Goal: Information Seeking & Learning: Understand process/instructions

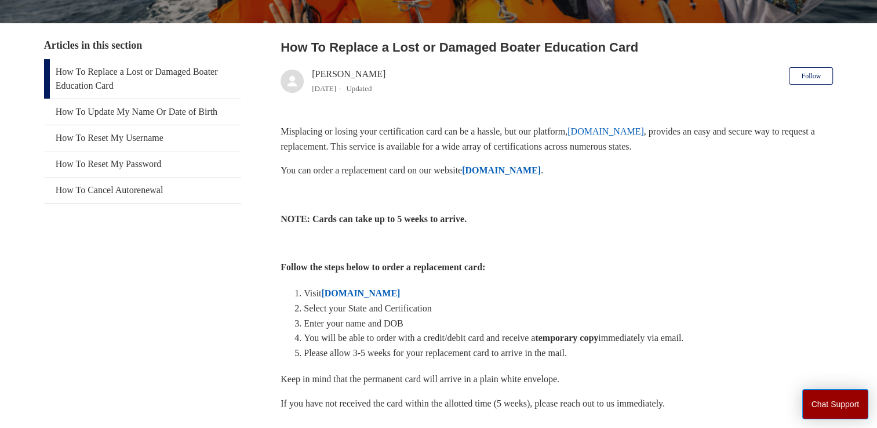
click at [527, 165] on strong "[DOMAIN_NAME]" at bounding box center [501, 170] width 79 height 10
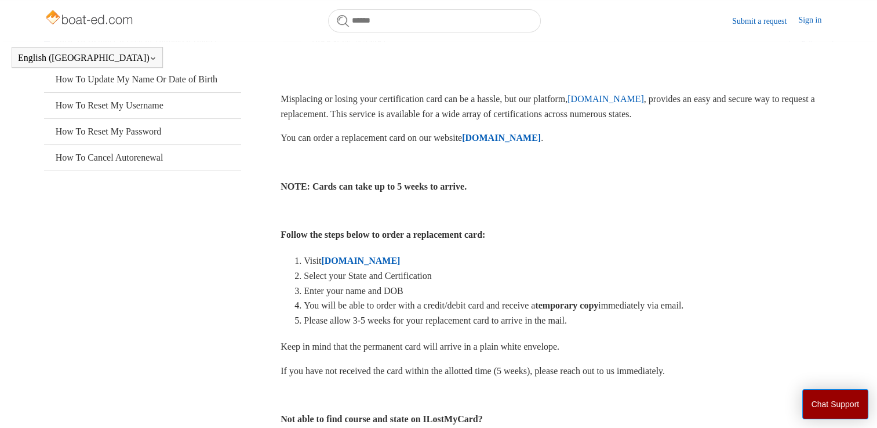
scroll to position [232, 0]
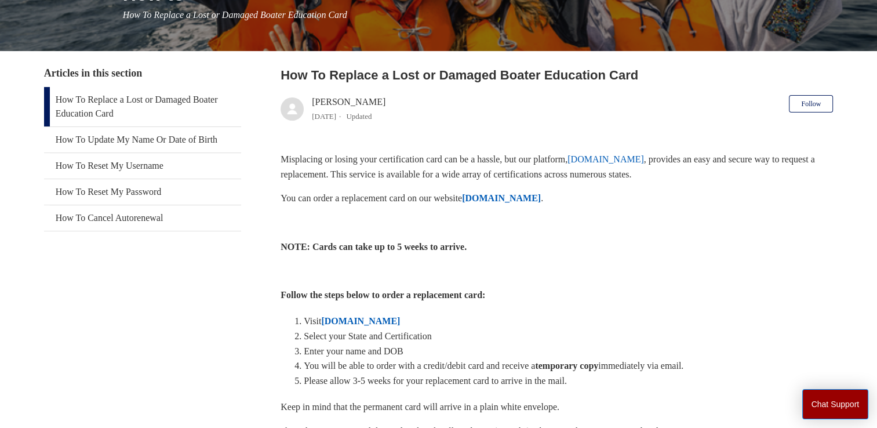
scroll to position [174, 0]
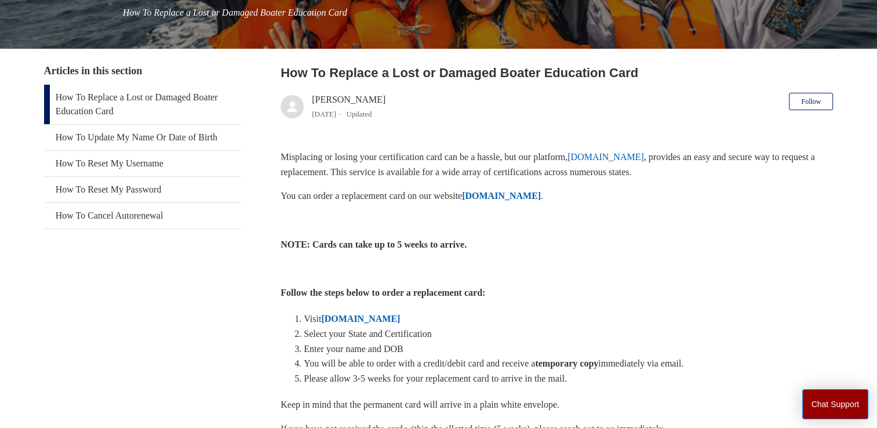
click at [291, 106] on img at bounding box center [292, 106] width 23 height 23
click at [327, 103] on div "[PERSON_NAME] [DATE] Updated" at bounding box center [349, 107] width 74 height 28
click at [326, 119] on ul "4 months ago Updated" at bounding box center [349, 114] width 74 height 14
click at [395, 68] on h2 "How To Replace a Lost or Damaged Boater Education Card" at bounding box center [557, 72] width 553 height 19
click at [417, 79] on h2 "How To Replace a Lost or Damaged Boater Education Card" at bounding box center [557, 72] width 553 height 19
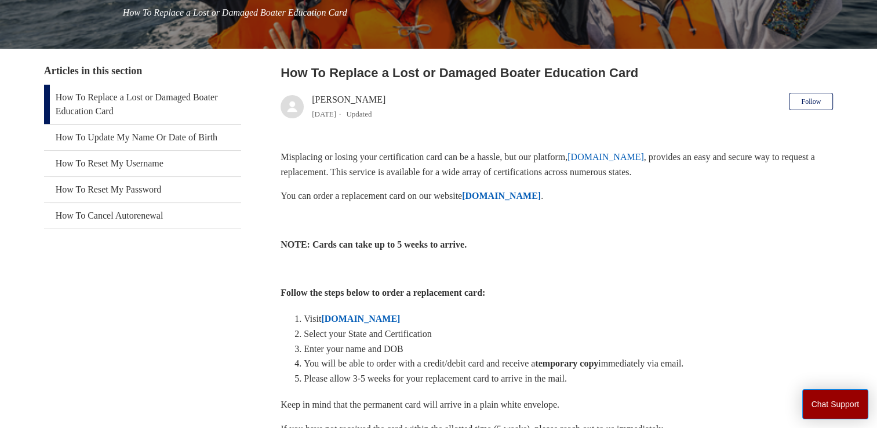
click at [157, 98] on link "How To Replace a Lost or Damaged Boater Education Card" at bounding box center [142, 104] width 197 height 39
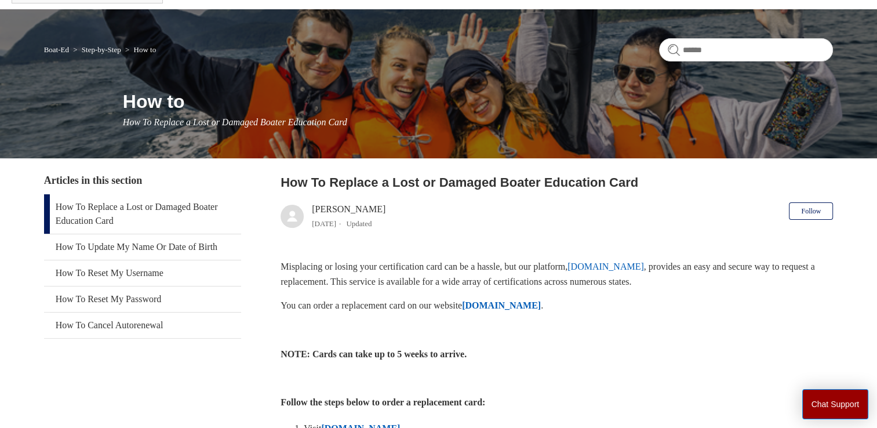
scroll to position [29, 0]
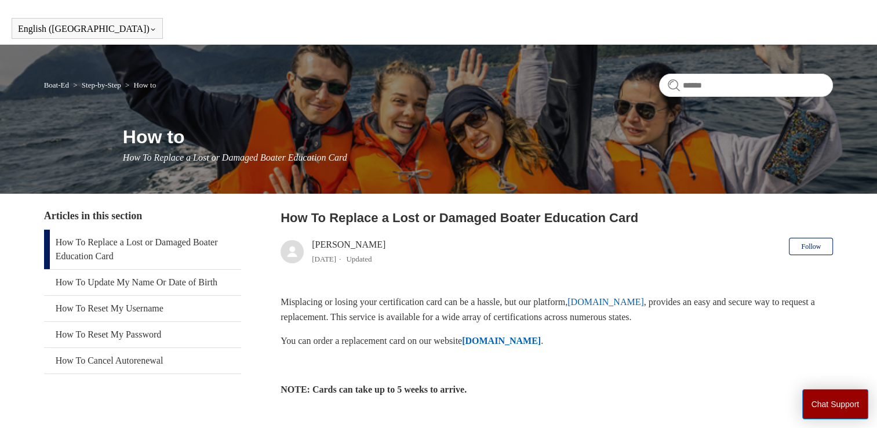
drag, startPoint x: 288, startPoint y: 248, endPoint x: 293, endPoint y: 245, distance: 6.0
click at [293, 245] on img at bounding box center [292, 251] width 23 height 23
click at [325, 244] on div "[PERSON_NAME] [DATE] Updated" at bounding box center [349, 252] width 74 height 28
click at [813, 241] on button "Follow" at bounding box center [811, 246] width 44 height 17
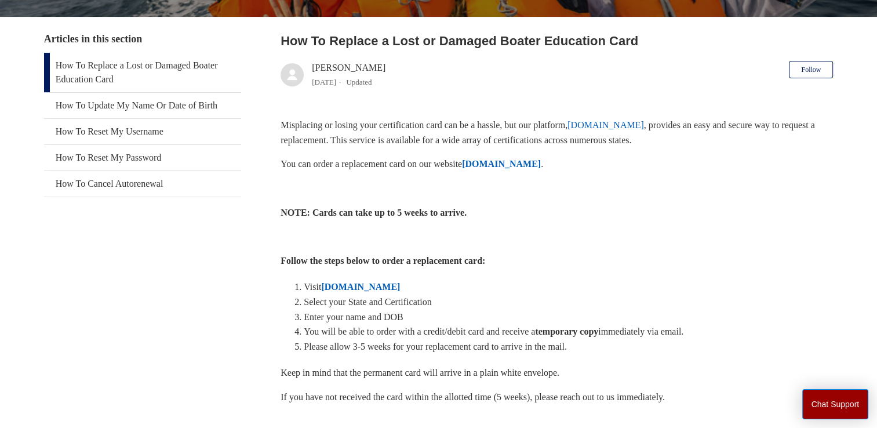
click at [341, 282] on strong "[DOMAIN_NAME]" at bounding box center [360, 287] width 79 height 10
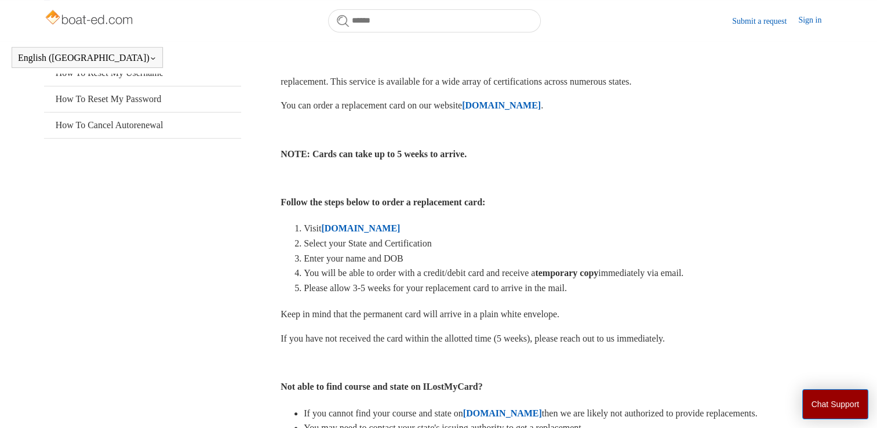
scroll to position [199, 0]
